Goal: Information Seeking & Learning: Learn about a topic

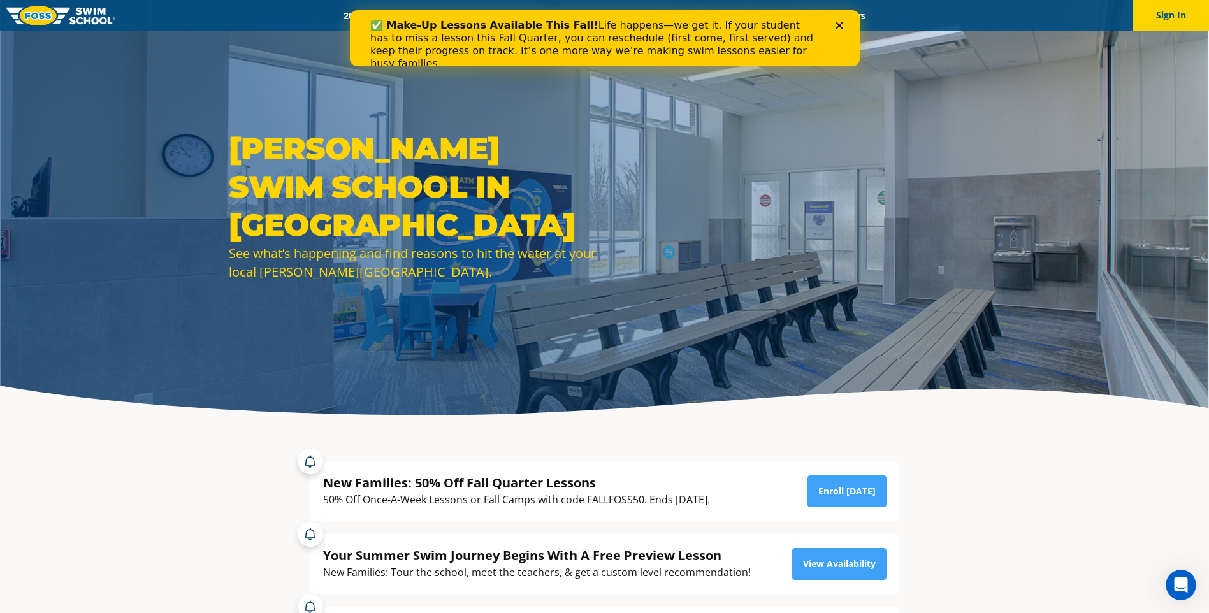
click at [834, 25] on div "✅ Make-Up Lessons Available This Fall! Life happens—we get it. If your student …" at bounding box center [604, 44] width 469 height 59
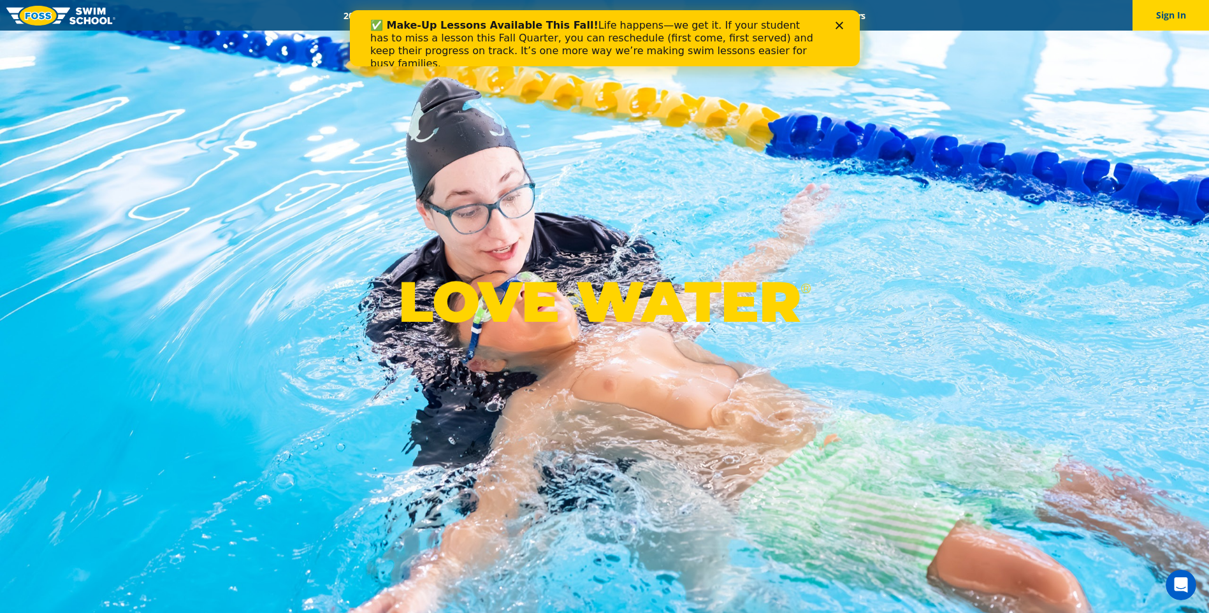
click at [838, 27] on icon "Close" at bounding box center [839, 26] width 8 height 8
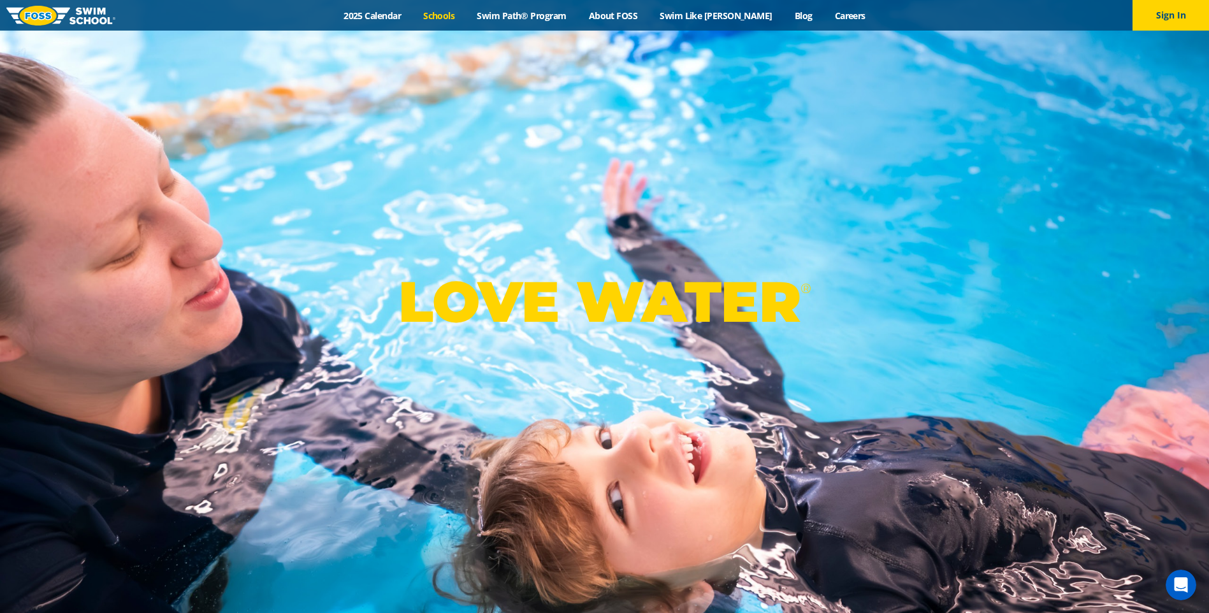
click at [458, 16] on link "Schools" at bounding box center [439, 16] width 54 height 12
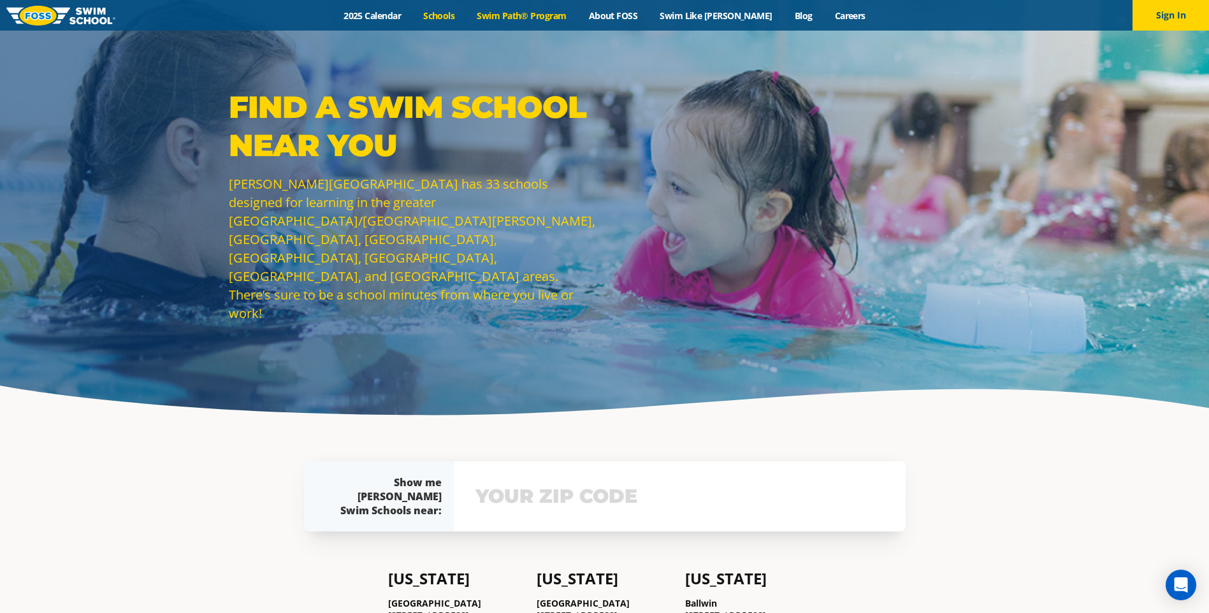
click at [529, 17] on link "Swim Path® Program" at bounding box center [522, 16] width 112 height 12
